Goal: Navigation & Orientation: Find specific page/section

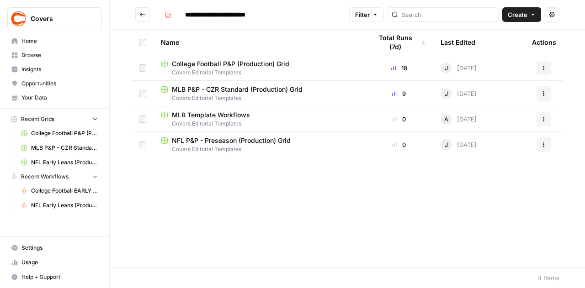
click at [229, 120] on span "Covers Editorial Templates" at bounding box center [259, 124] width 196 height 8
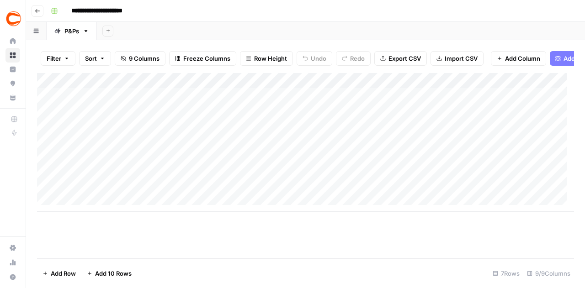
click at [37, 9] on icon "button" at bounding box center [37, 10] width 5 height 5
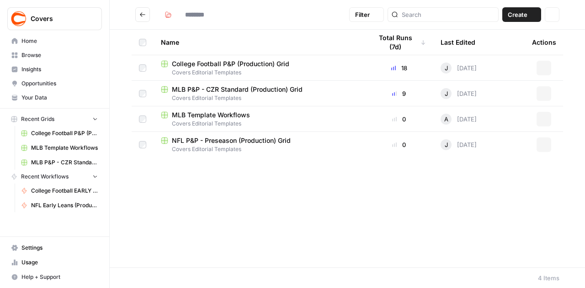
type input "**********"
click at [140, 18] on button "Go back" at bounding box center [142, 14] width 15 height 15
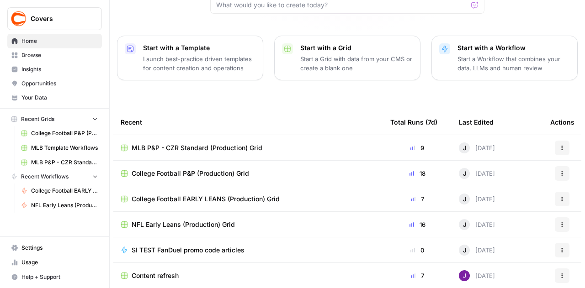
scroll to position [131, 0]
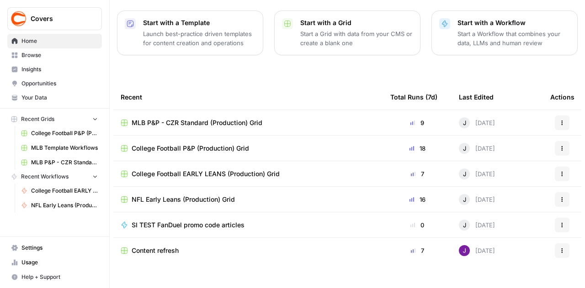
click at [185, 118] on span "MLB P&P - CZR Standard (Production) Grid" at bounding box center [197, 122] width 131 height 9
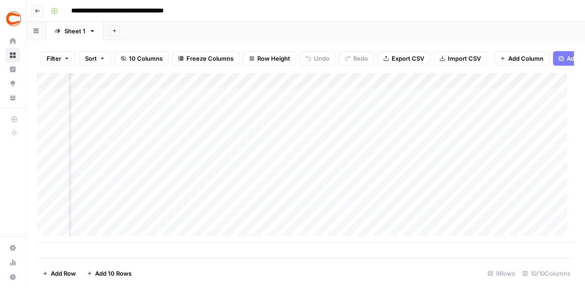
scroll to position [0, 159]
click at [36, 11] on icon "button" at bounding box center [37, 10] width 5 height 5
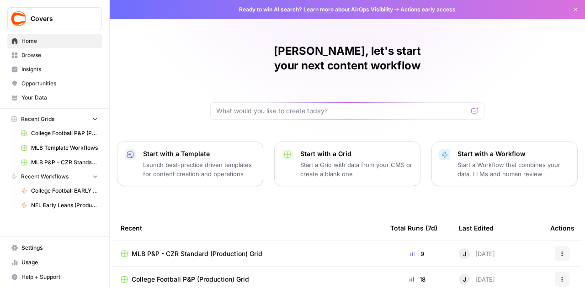
click at [38, 54] on span "Browse" at bounding box center [59, 55] width 76 height 8
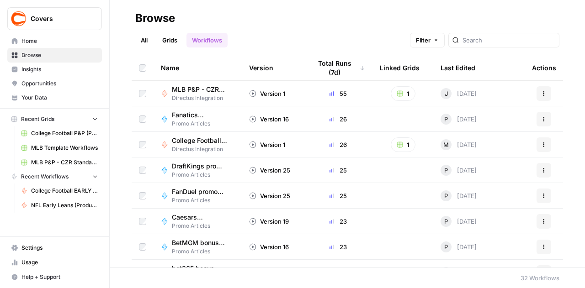
scroll to position [91, 0]
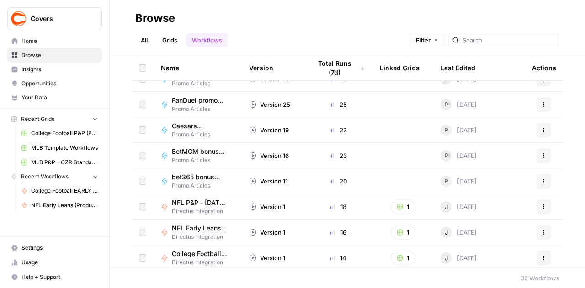
click at [197, 40] on link "Workflows" at bounding box center [206, 40] width 41 height 15
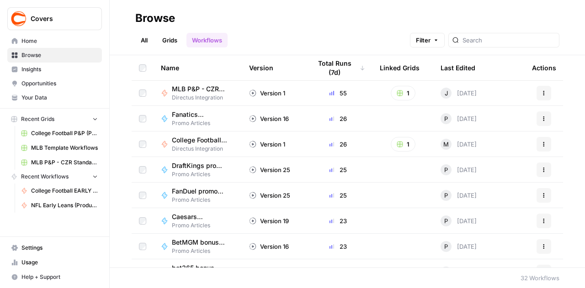
scroll to position [0, 0]
click at [178, 43] on link "Grids" at bounding box center [170, 40] width 26 height 15
